Goal: Navigation & Orientation: Find specific page/section

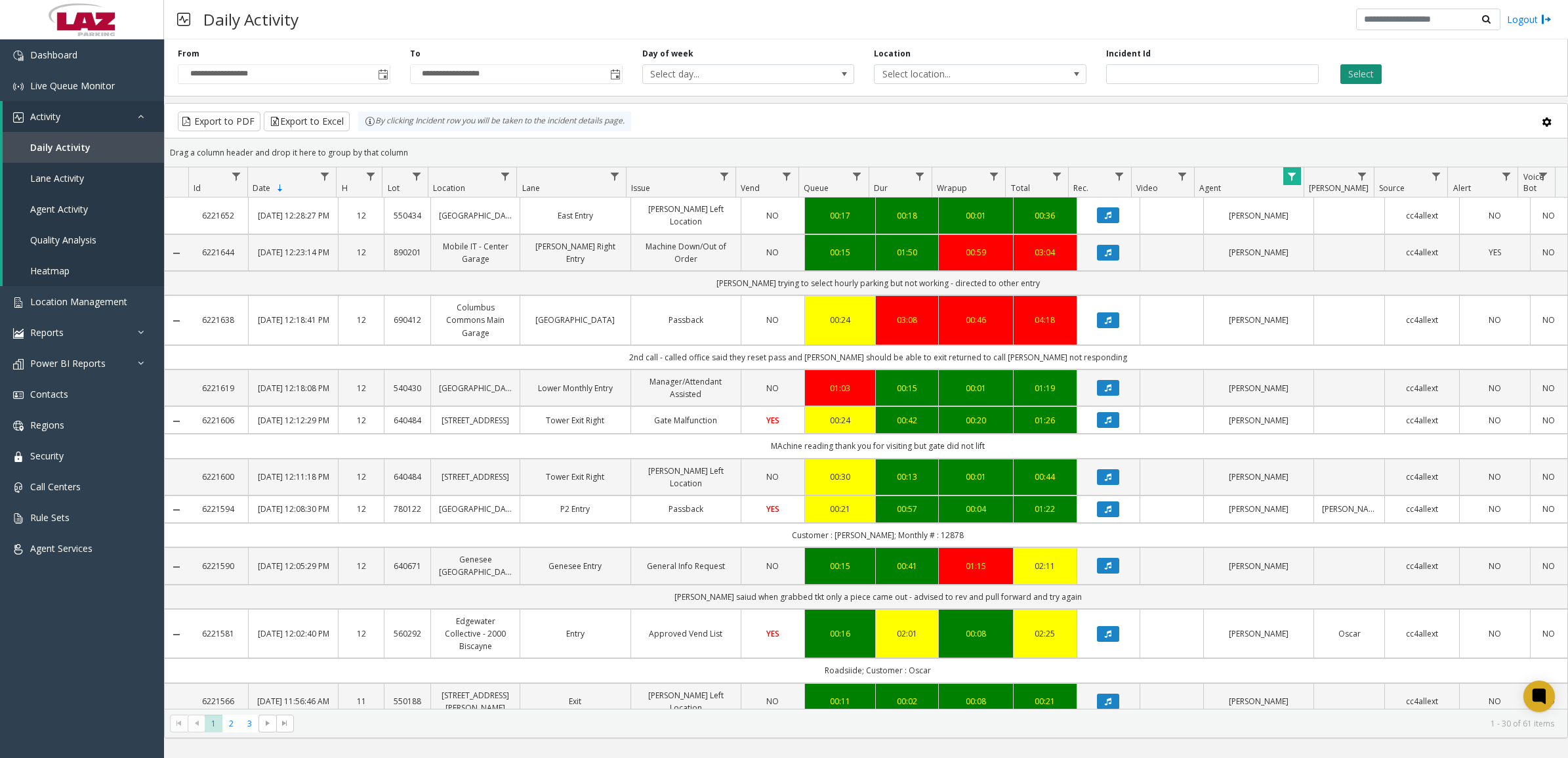
click at [1360, 74] on button "Select" at bounding box center [1361, 74] width 41 height 20
click at [1287, 172] on span "Data table" at bounding box center [1291, 176] width 10 height 10
click at [1326, 361] on button "Clear" at bounding box center [1319, 356] width 54 height 29
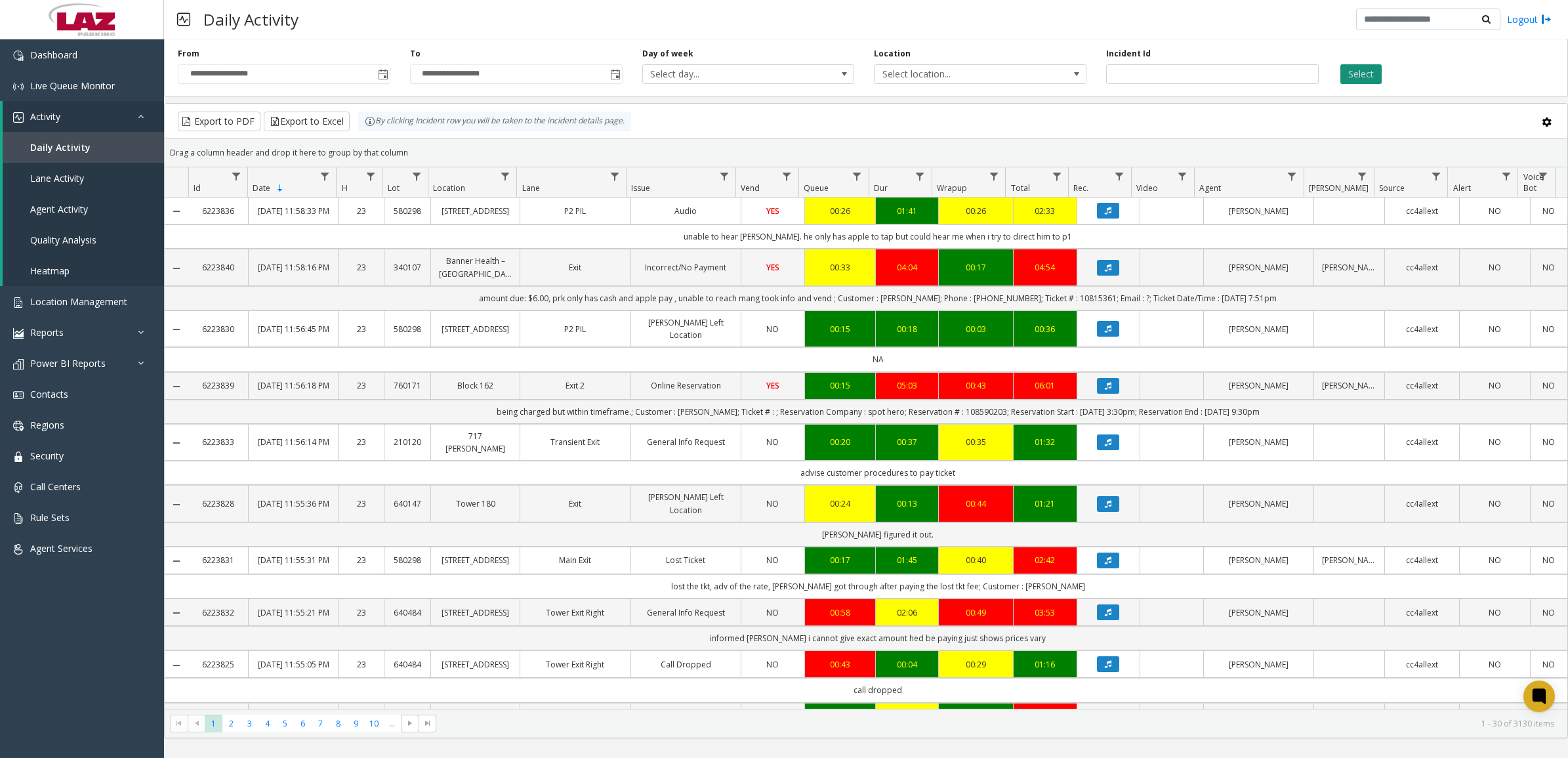
click at [1375, 83] on button "Select" at bounding box center [1361, 74] width 41 height 20
click at [52, 178] on span "Lane Activity" at bounding box center [57, 178] width 54 height 12
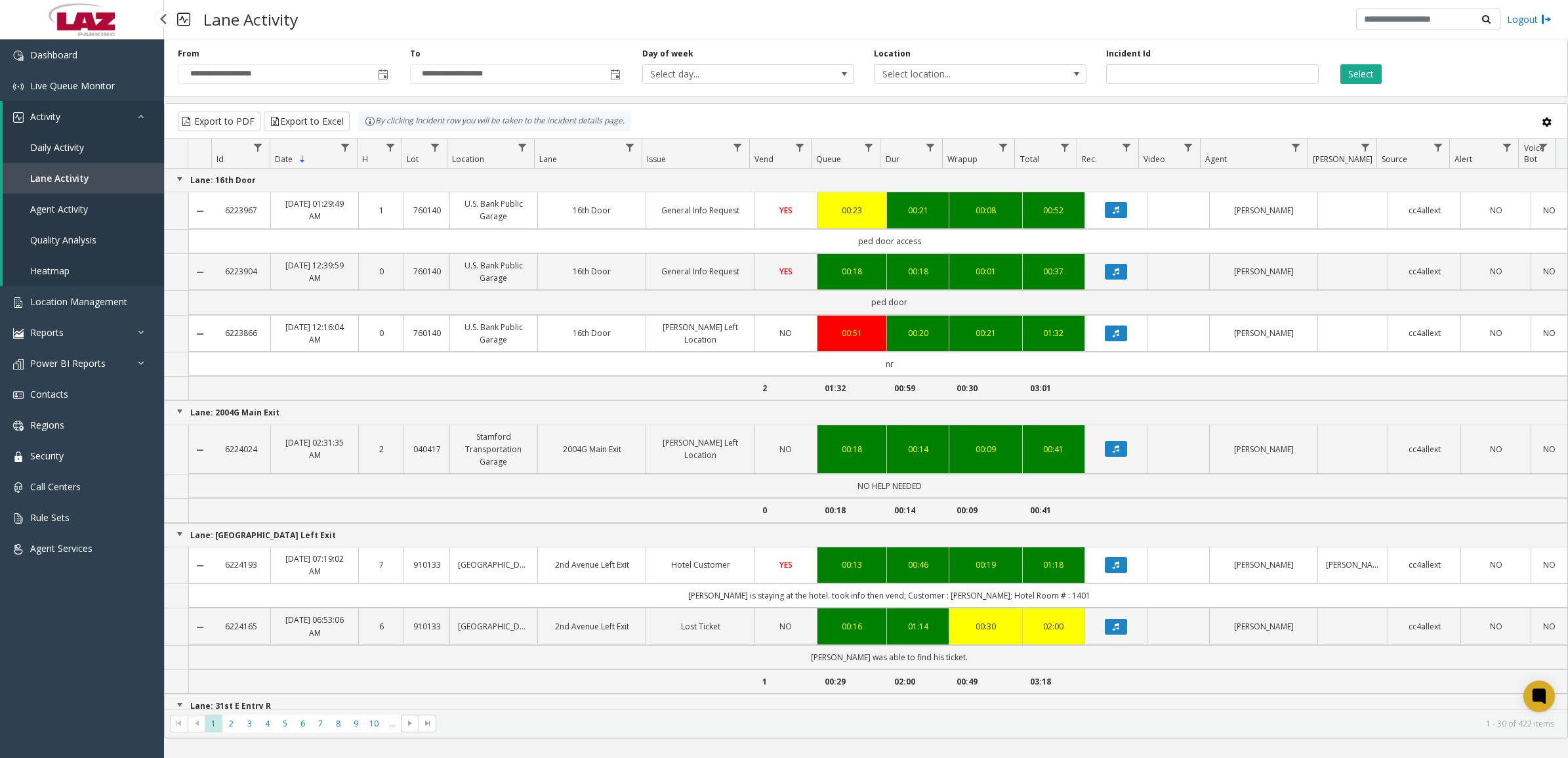
click at [47, 155] on link "Daily Activity" at bounding box center [83, 147] width 161 height 31
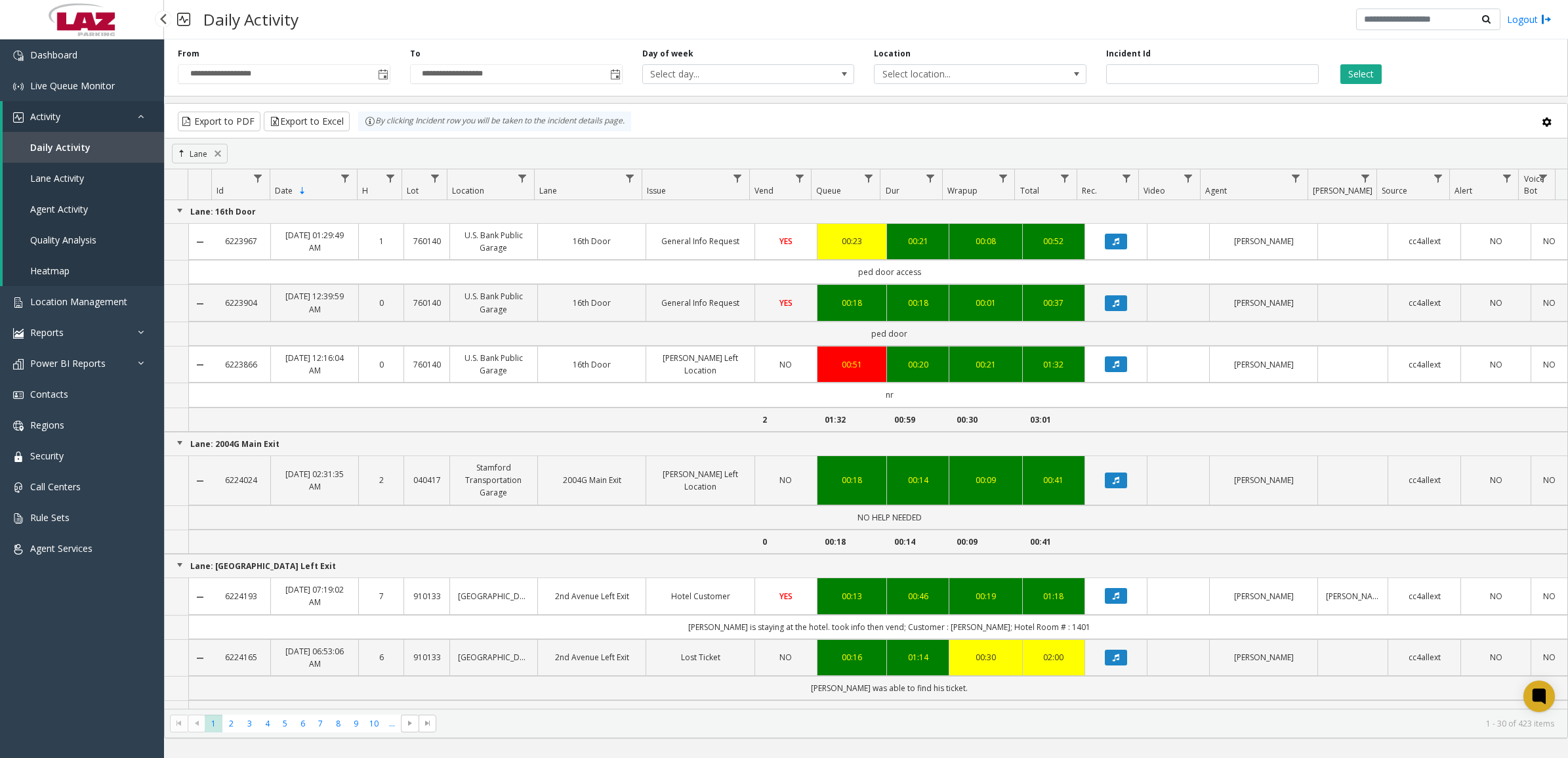
click at [43, 181] on span "Lane Activity" at bounding box center [57, 178] width 54 height 12
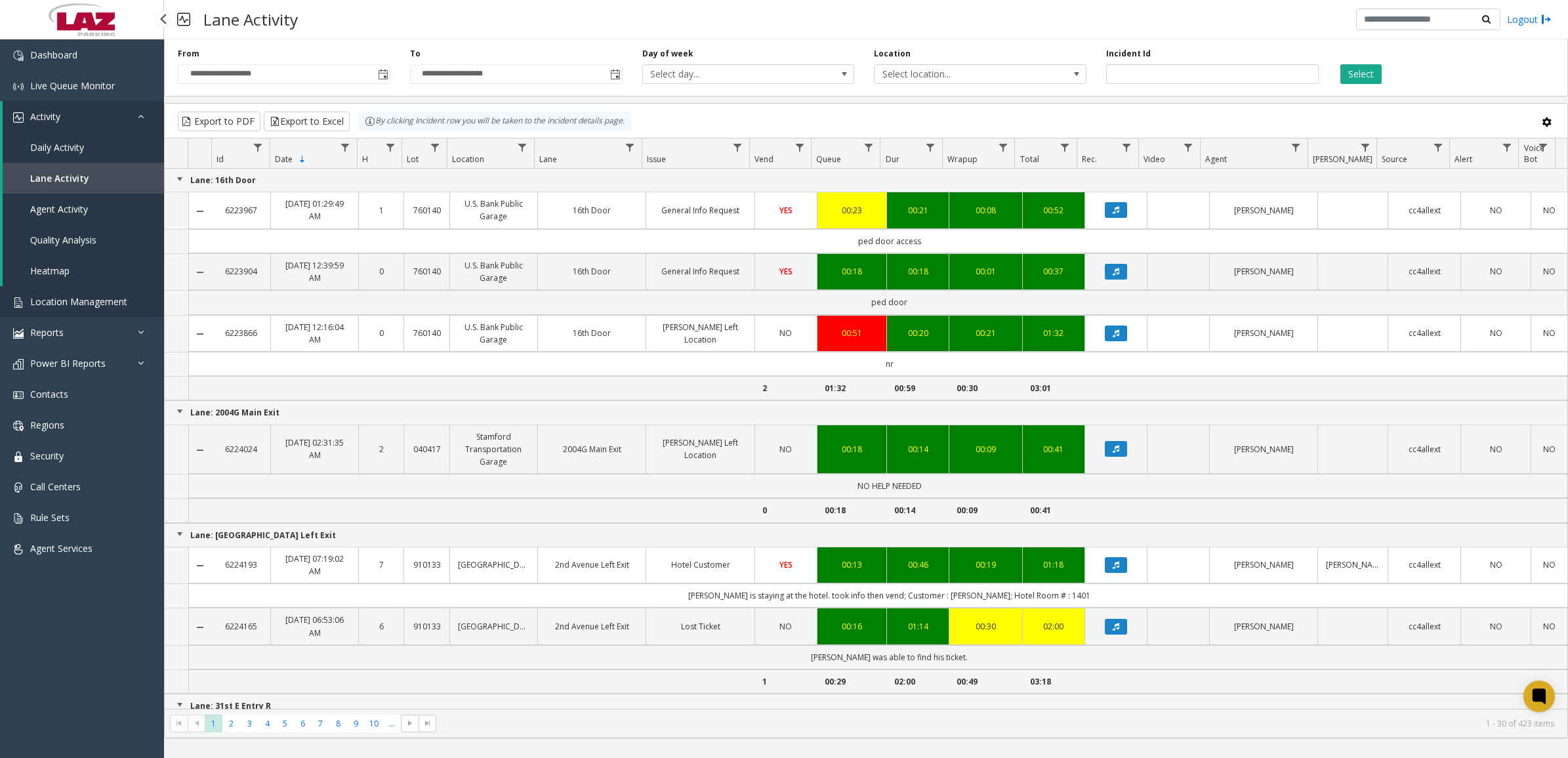
click at [56, 303] on span "Location Management" at bounding box center [78, 302] width 97 height 12
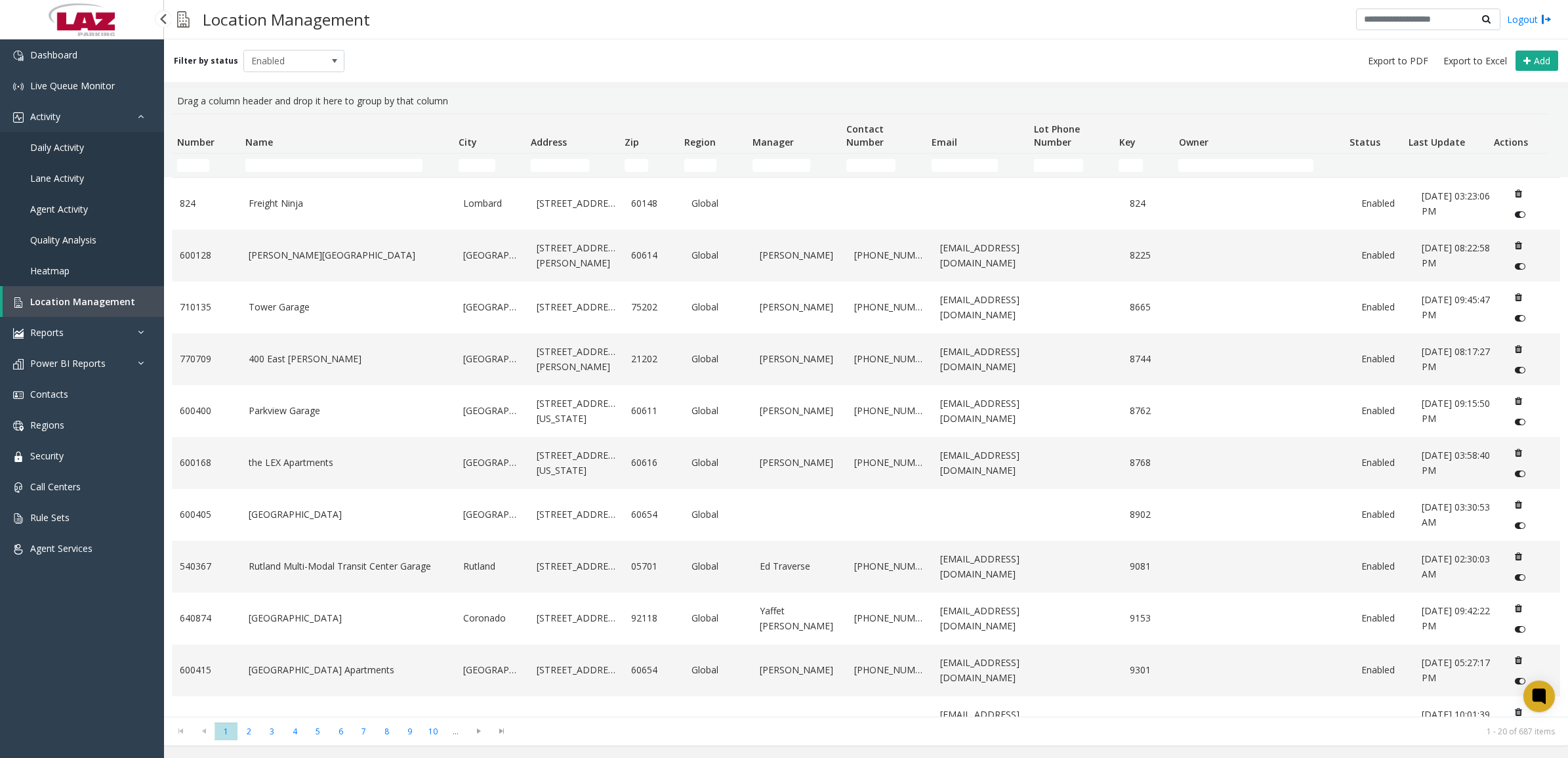
click at [66, 149] on span "Daily Activity" at bounding box center [57, 147] width 54 height 12
